Goal: Check status: Check status

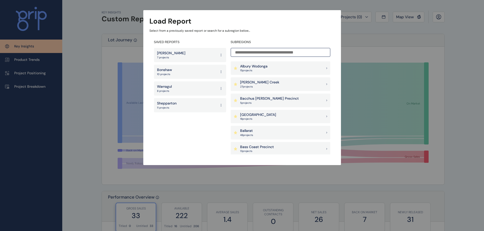
click at [261, 52] on input at bounding box center [281, 52] width 100 height 9
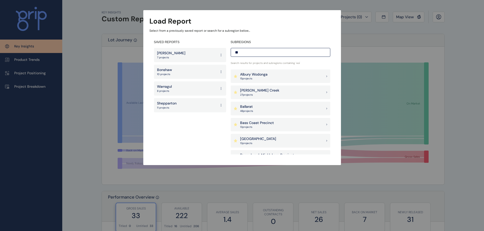
type input "*"
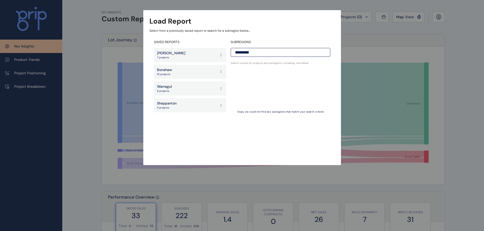
drag, startPoint x: 265, startPoint y: 52, endPoint x: 163, endPoint y: 58, distance: 102.5
click at [162, 58] on div "SAVED REPORTS [PERSON_NAME] 7 projects Bonshaw 10 projects Warragul 8 projects …" at bounding box center [241, 98] width 185 height 124
type input "*********"
click at [385, 30] on div "Load Report Select from a previously saved report or search for a subregion bel…" at bounding box center [242, 77] width 484 height 155
click at [180, 72] on div "Bonshaw 10 projects" at bounding box center [190, 72] width 72 height 14
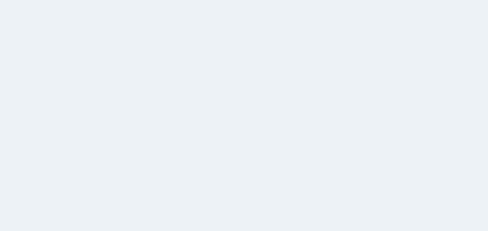
click at [403, 17] on html at bounding box center [244, 115] width 488 height 231
click at [212, 82] on html at bounding box center [244, 115] width 488 height 231
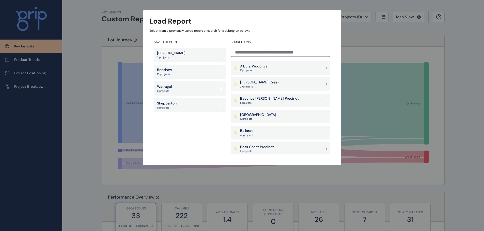
click at [171, 71] on p "Bonshaw" at bounding box center [164, 70] width 15 height 5
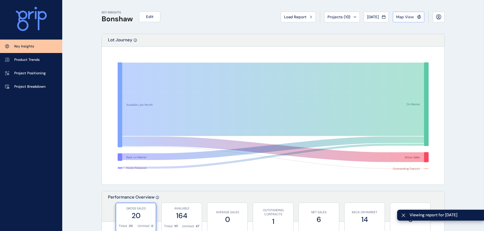
click at [408, 17] on span "Map View" at bounding box center [405, 16] width 18 height 5
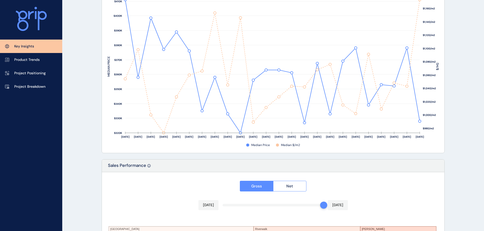
scroll to position [635, 0]
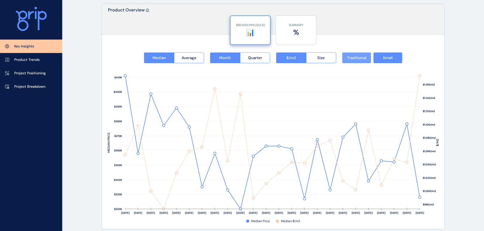
click at [360, 58] on span "Traditional" at bounding box center [356, 57] width 19 height 5
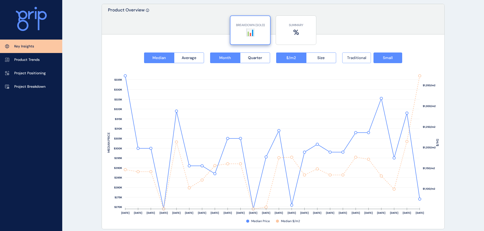
click at [357, 57] on span "Traditional" at bounding box center [356, 57] width 19 height 5
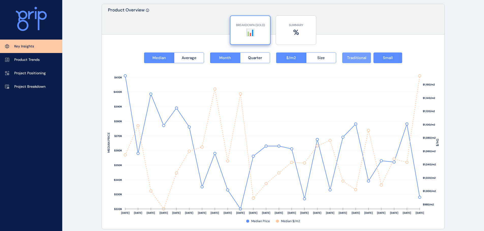
click at [360, 58] on span "Traditional" at bounding box center [356, 57] width 19 height 5
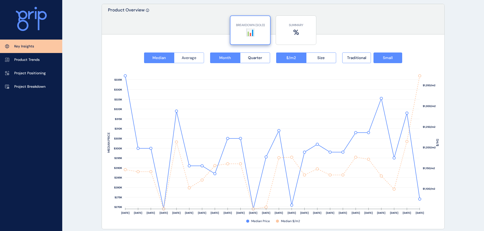
click at [196, 57] on span "Average" at bounding box center [189, 57] width 15 height 5
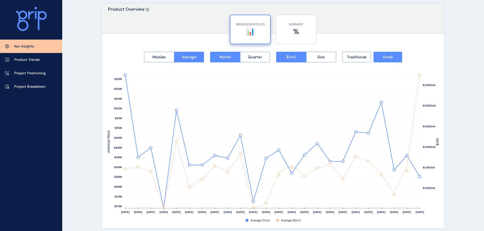
scroll to position [584, 0]
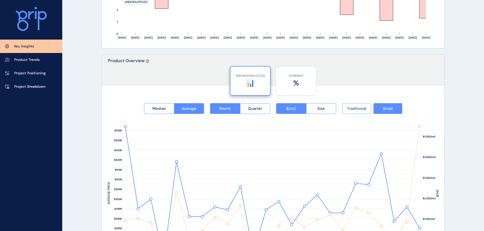
click at [359, 109] on span "Traditional" at bounding box center [356, 108] width 19 height 5
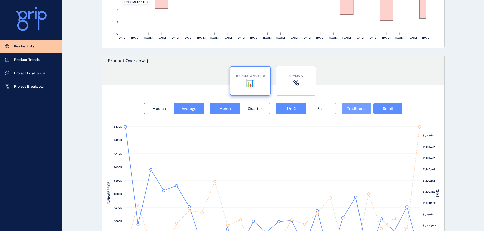
click at [357, 111] on span "Traditional" at bounding box center [356, 108] width 19 height 5
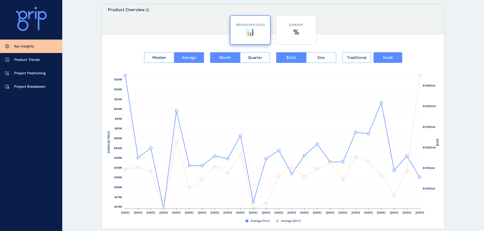
scroll to position [635, 0]
click at [325, 58] on button "Size" at bounding box center [321, 58] width 30 height 11
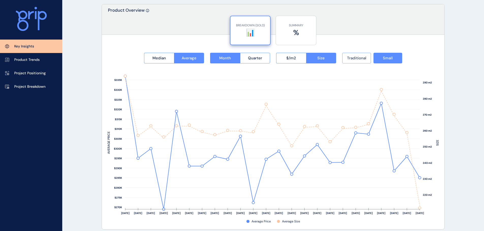
click at [352, 57] on span "Traditional" at bounding box center [356, 58] width 19 height 5
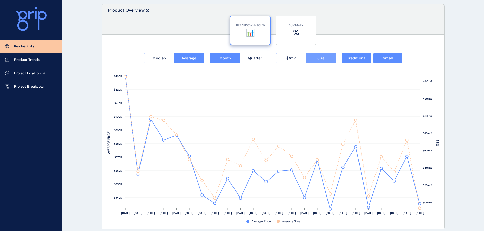
click at [313, 58] on button "Size" at bounding box center [321, 58] width 30 height 11
click at [293, 58] on span "$/m2" at bounding box center [291, 58] width 10 height 5
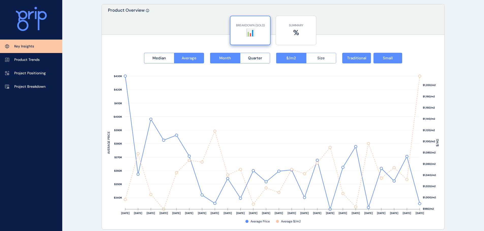
click at [322, 58] on span "Size" at bounding box center [320, 58] width 7 height 5
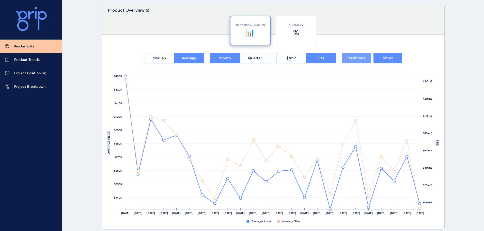
click at [356, 56] on span "Traditional" at bounding box center [356, 58] width 19 height 5
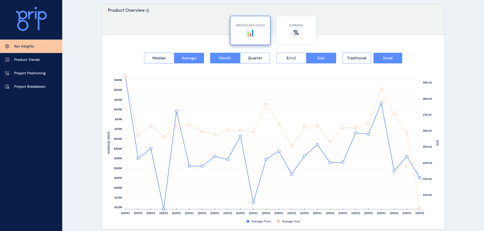
click at [289, 58] on span "$/m2" at bounding box center [291, 58] width 10 height 5
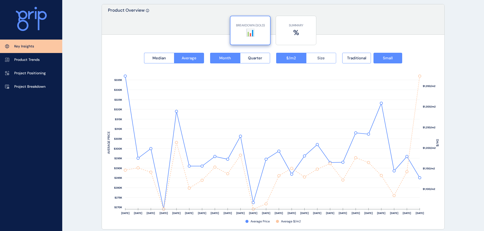
click at [319, 58] on span "Size" at bounding box center [320, 58] width 7 height 5
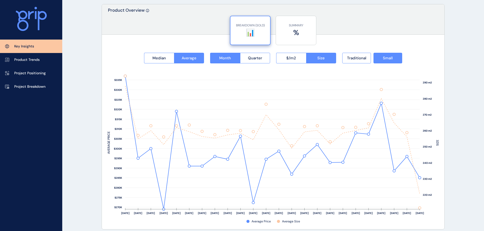
click at [428, 18] on div "BREAKDOWN (SOLD) 📊 SUMMARY %" at bounding box center [273, 28] width 342 height 25
click at [296, 59] on button "$/m2" at bounding box center [291, 58] width 30 height 11
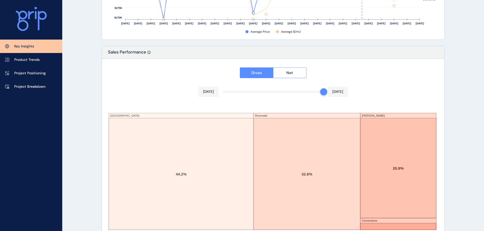
scroll to position [838, 0]
